Goal: Transaction & Acquisition: Obtain resource

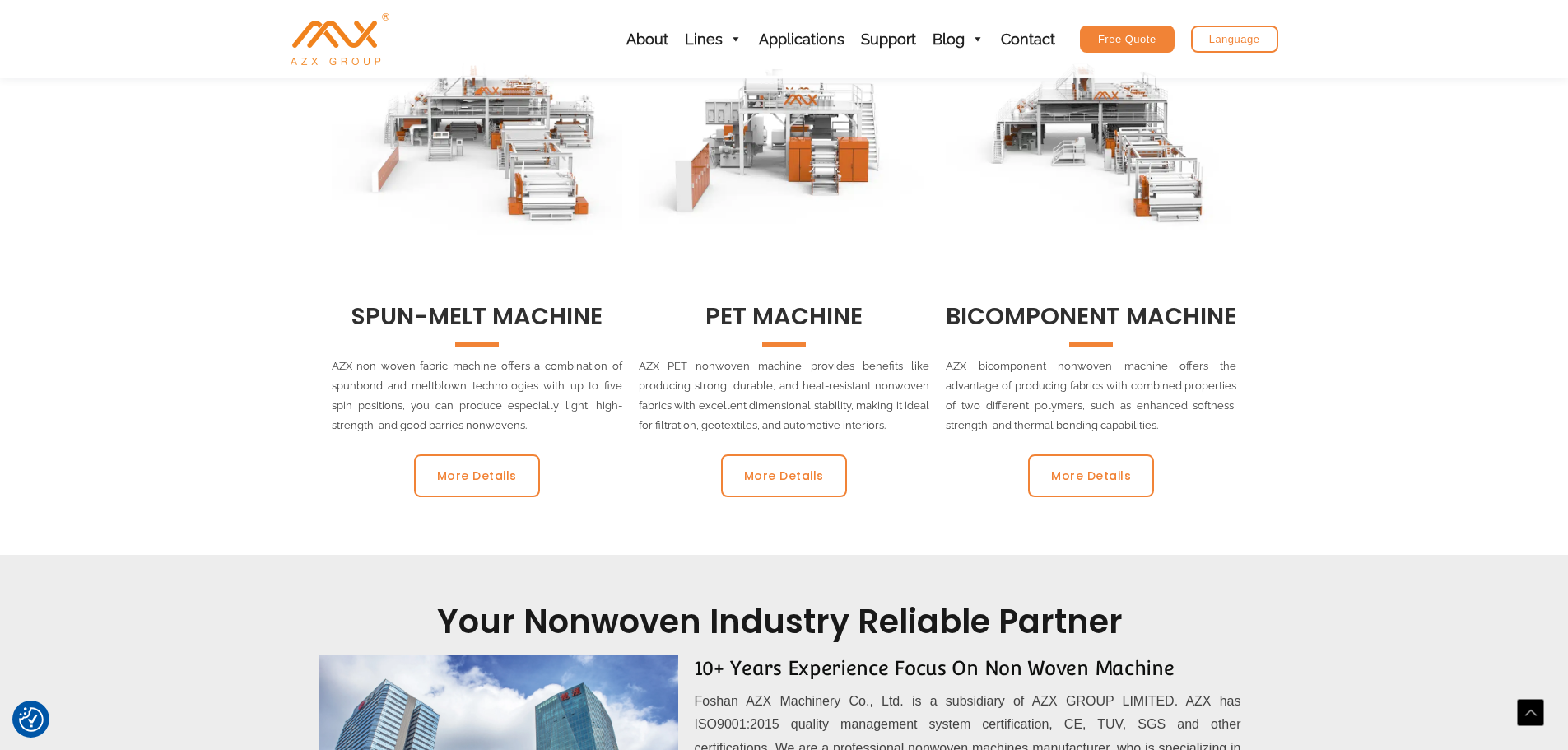
scroll to position [823, 0]
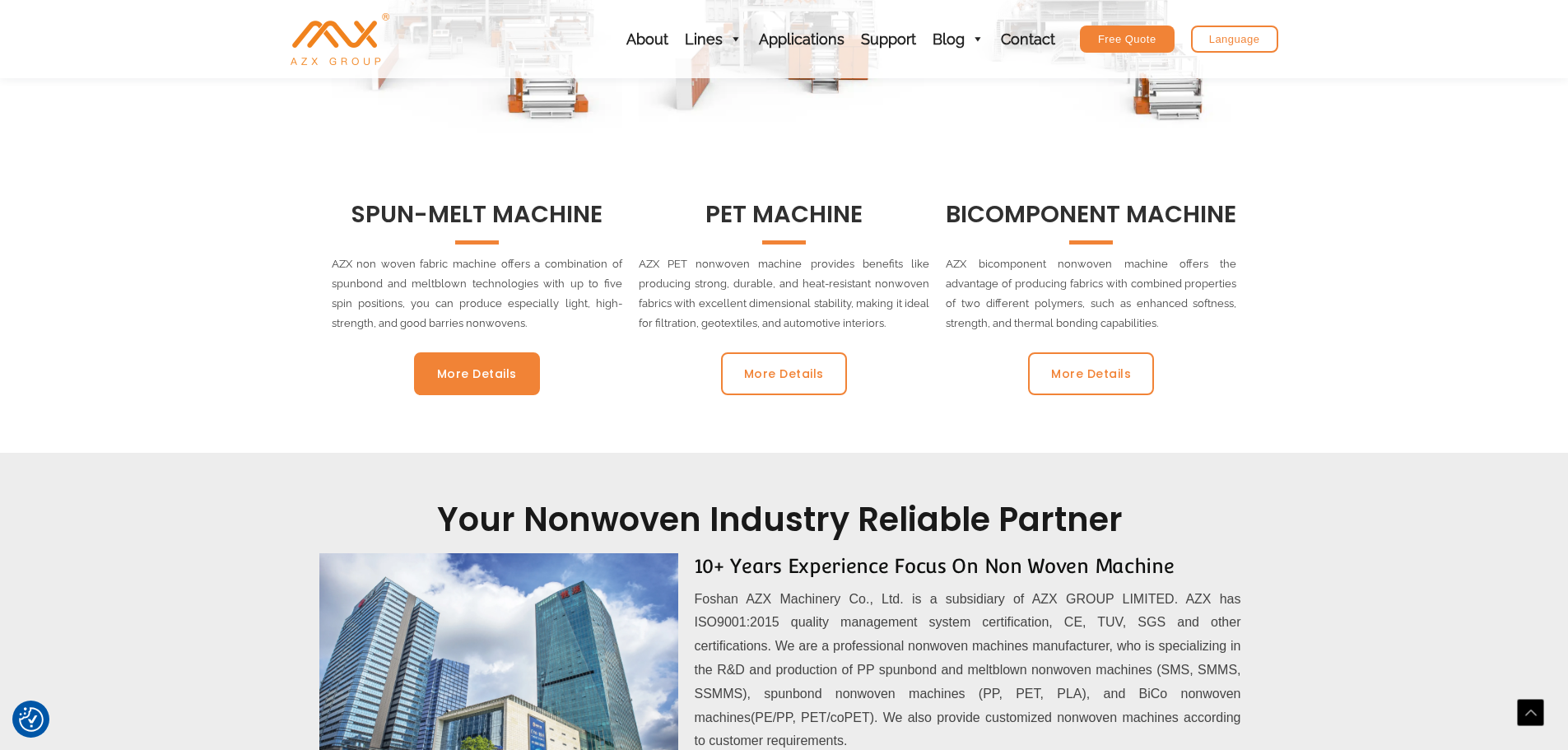
click at [462, 368] on span "More Details" at bounding box center [476, 374] width 80 height 12
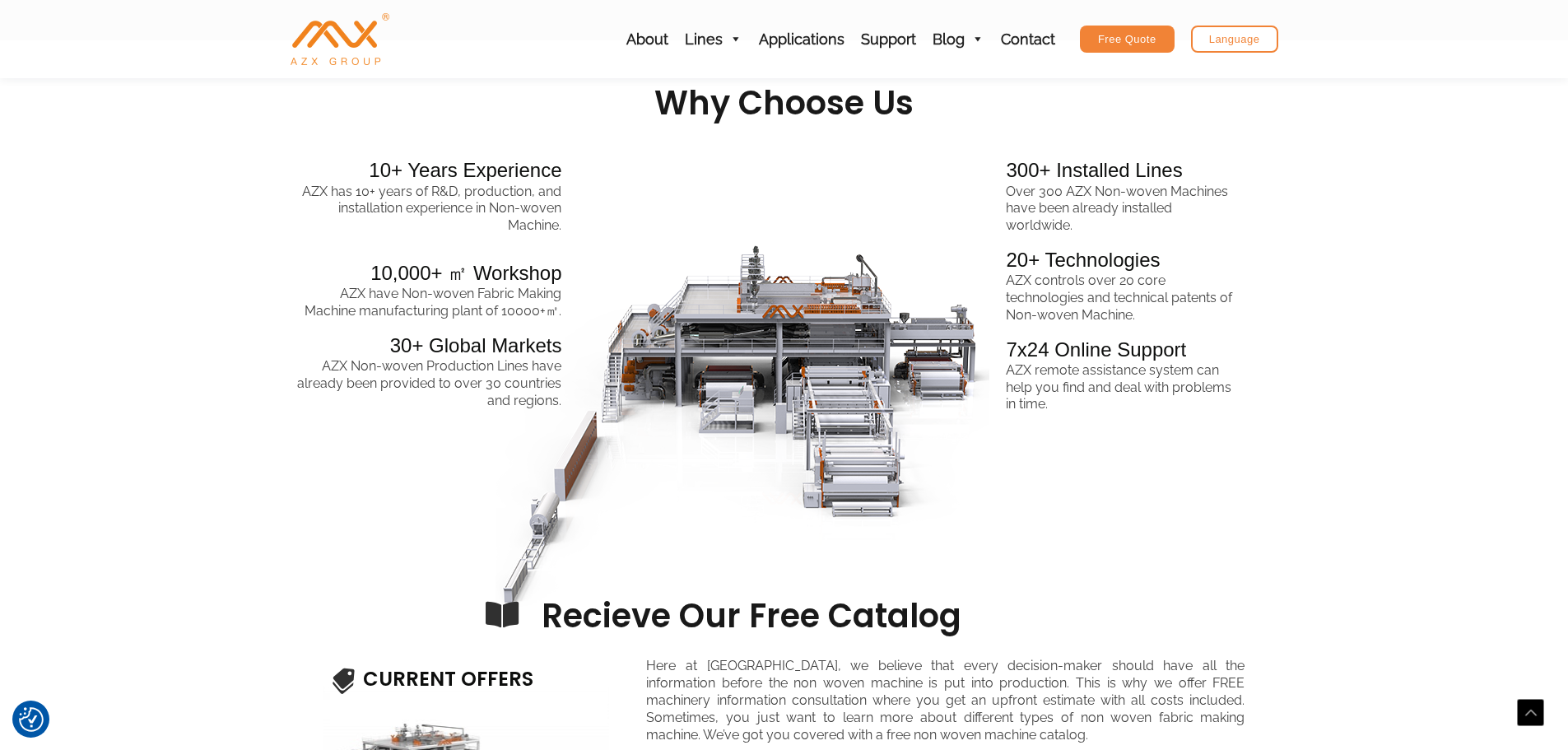
scroll to position [2059, 0]
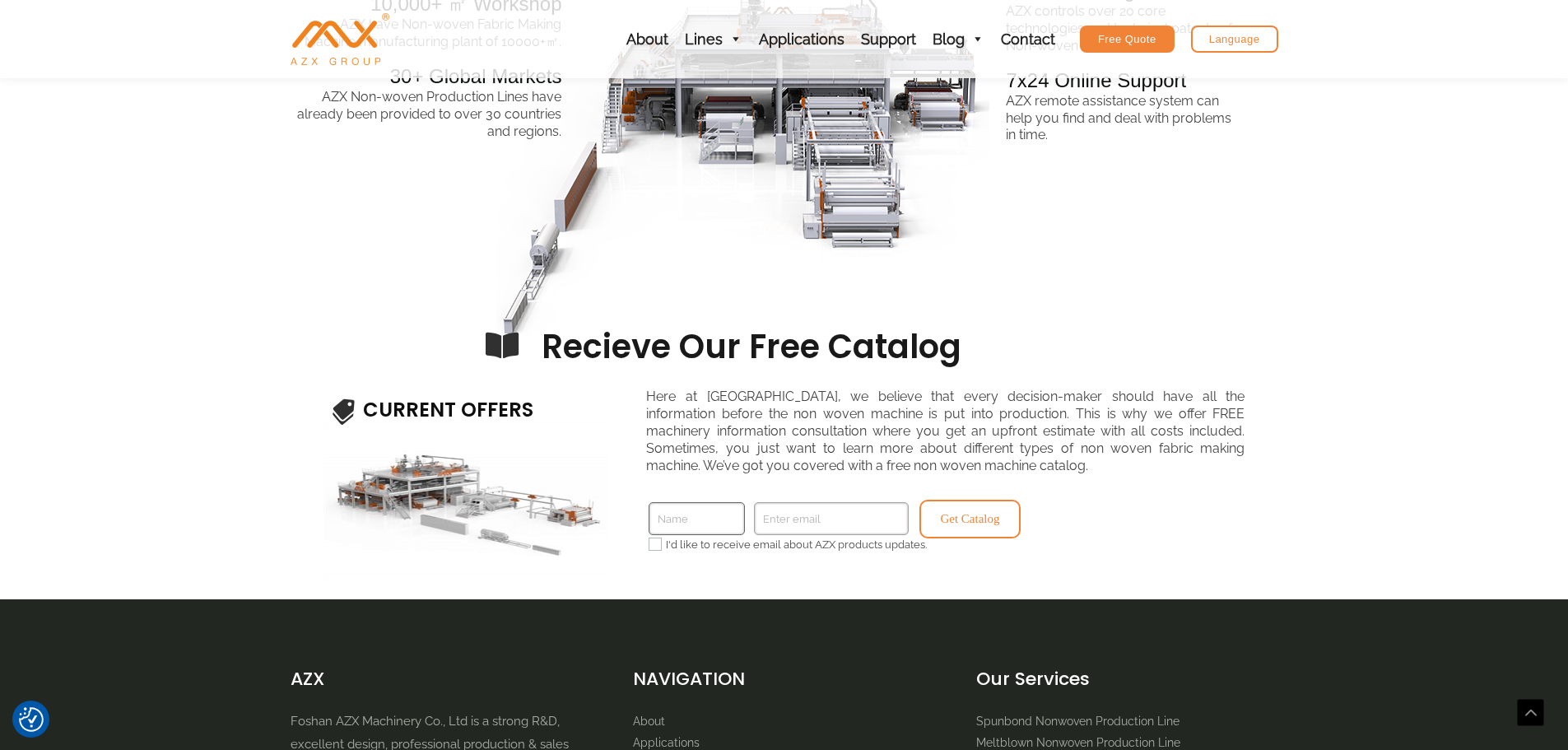
click at [680, 521] on input "Name" at bounding box center [696, 519] width 96 height 33
type input "[PERSON_NAME]"
click at [840, 507] on input "Enter email" at bounding box center [831, 519] width 155 height 33
type input "[EMAIL_ADDRESS][DOMAIN_NAME]"
click at [735, 548] on label "I'd like to receive email about AZX products updates." at bounding box center [801, 545] width 306 height 13
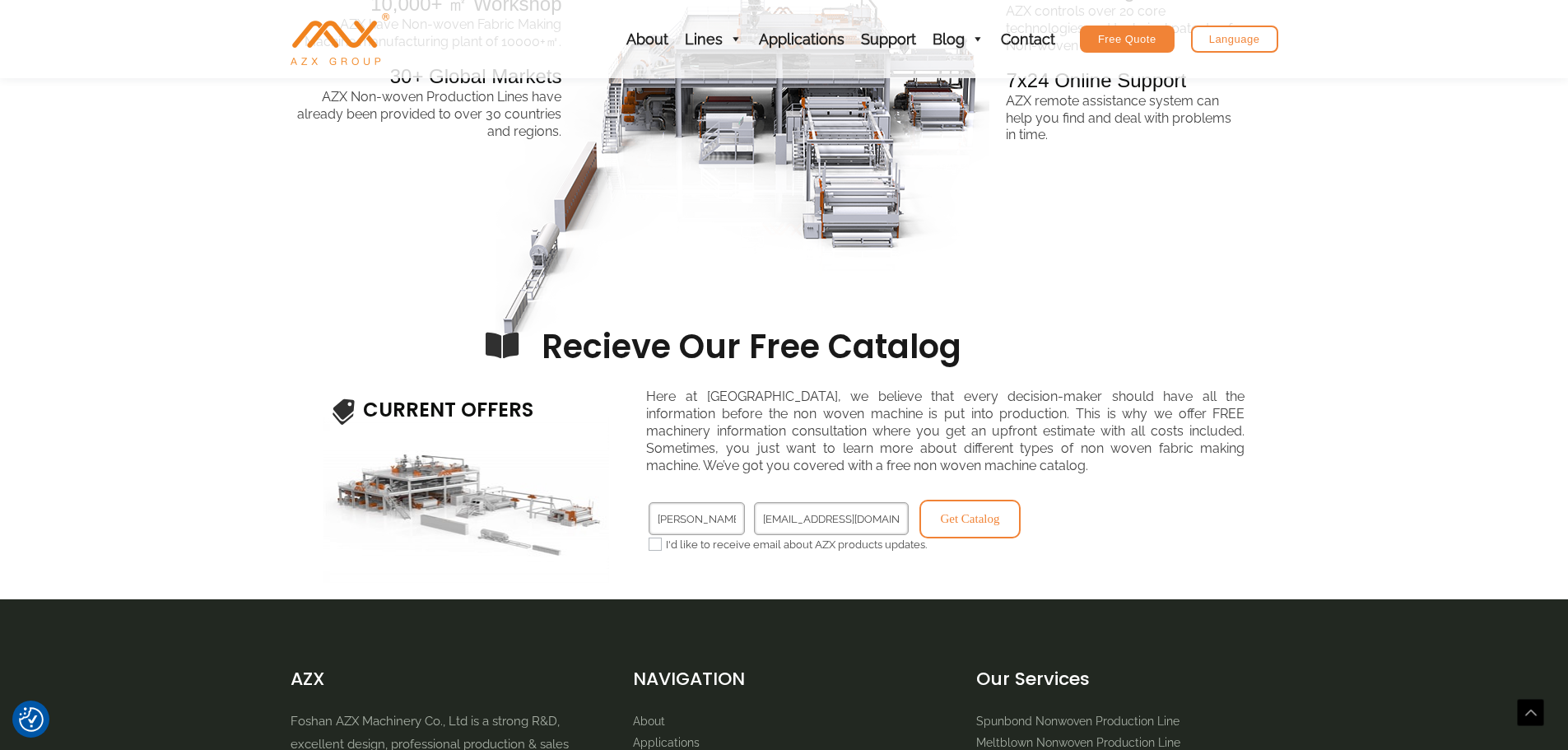
click at [662, 548] on input"] "I'd like to receive email about AZX products updates." at bounding box center [655, 544] width 13 height 13
checkbox input"] "true"
click at [945, 516] on button "Get Catalog" at bounding box center [970, 520] width 101 height 39
